Goal: Find specific page/section: Find specific page/section

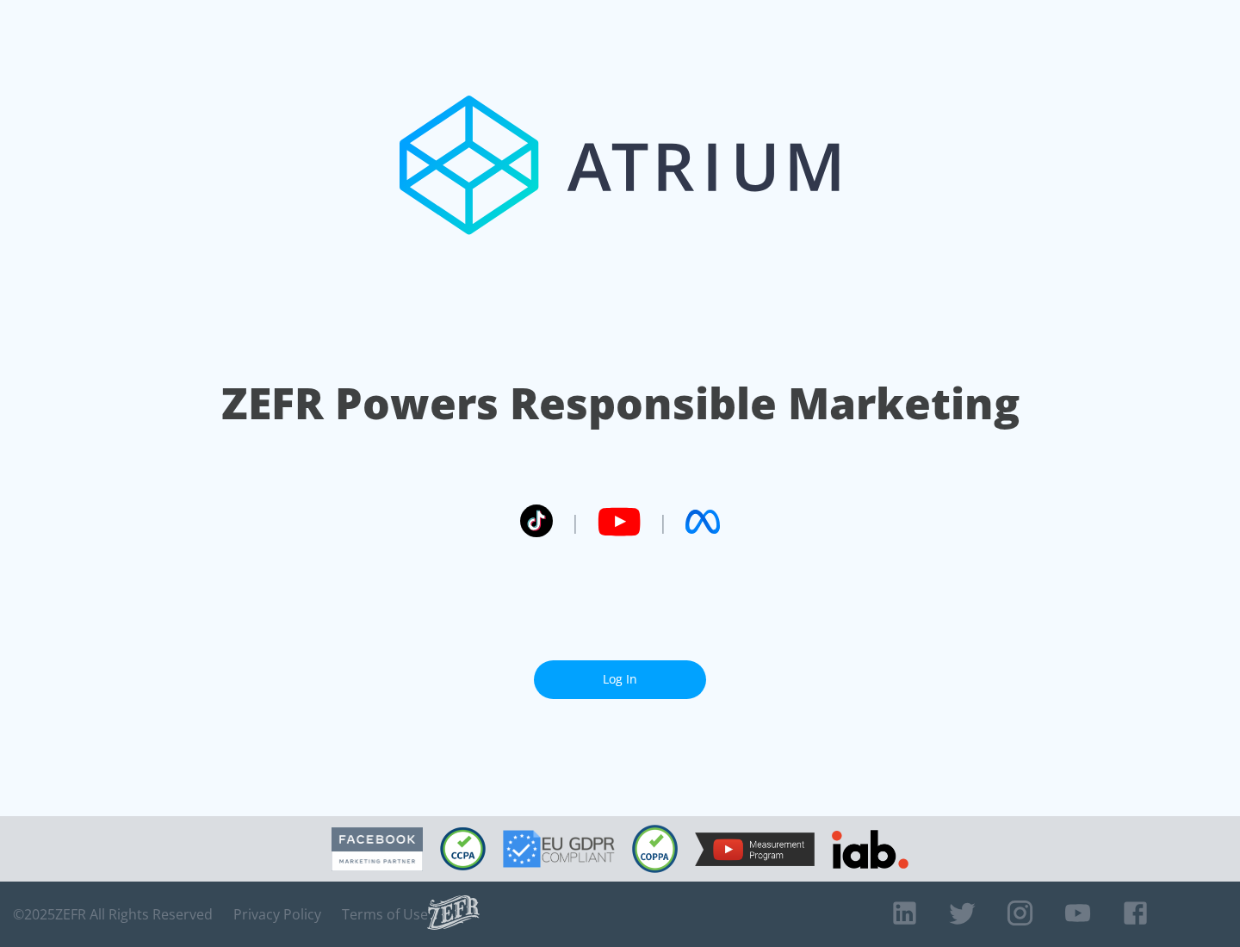
click at [620, 672] on link "Log In" at bounding box center [620, 679] width 172 height 39
